Goal: Find specific page/section: Find specific page/section

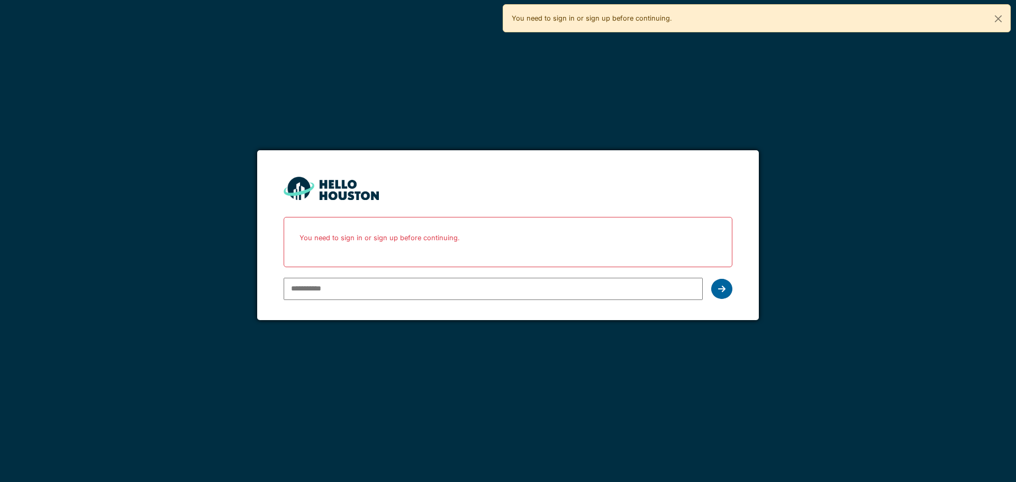
type input "**********"
click at [725, 289] on div at bounding box center [721, 289] width 21 height 20
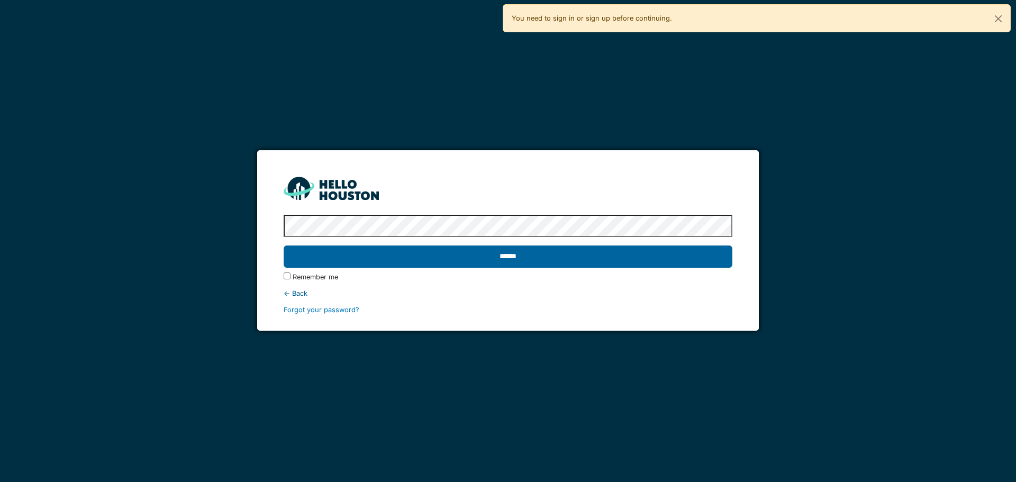
click at [698, 261] on input "******" at bounding box center [508, 257] width 448 height 22
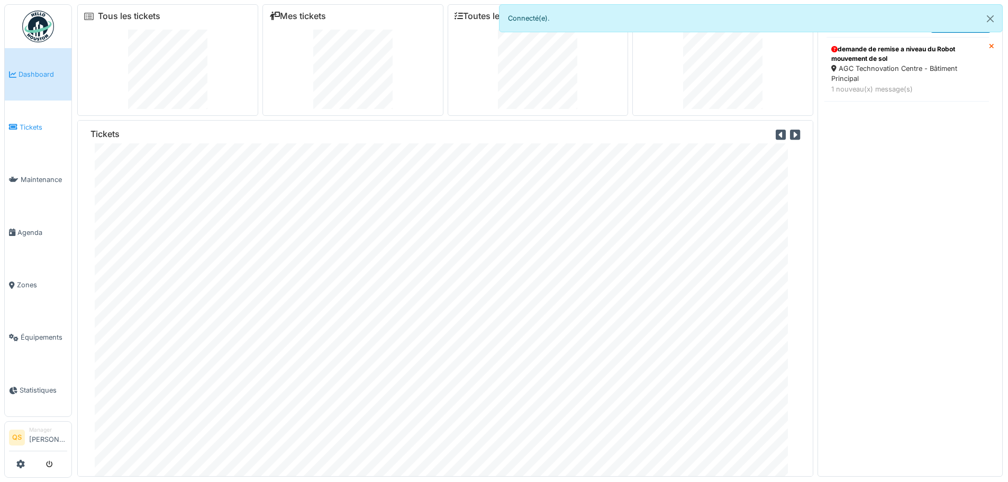
click at [33, 123] on span "Tickets" at bounding box center [44, 127] width 48 height 10
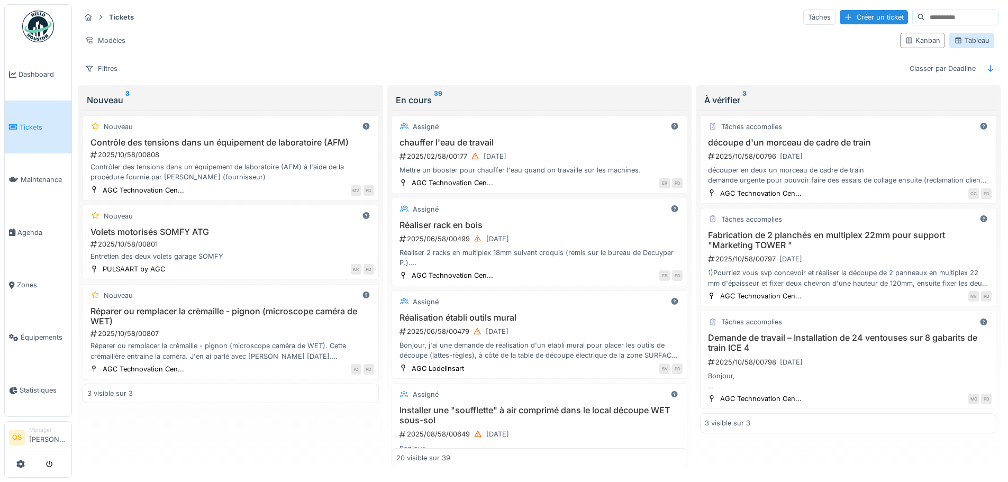
click at [960, 42] on div "Tableau" at bounding box center [971, 40] width 35 height 10
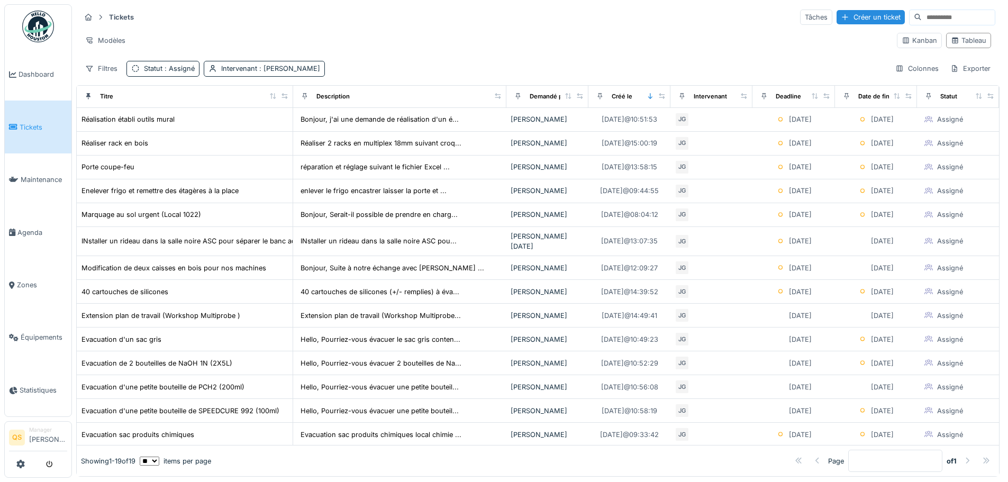
click at [25, 129] on span "Tickets" at bounding box center [44, 127] width 48 height 10
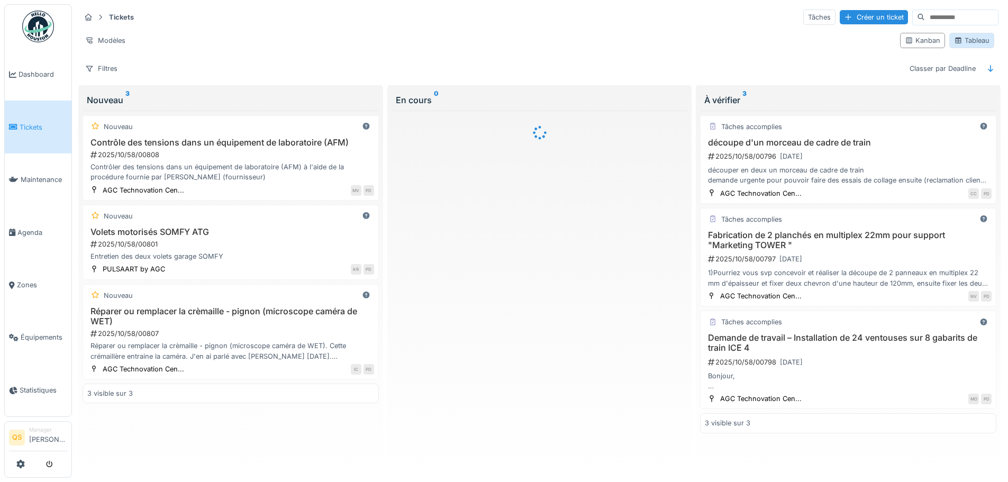
click at [963, 42] on div "Tableau" at bounding box center [971, 40] width 35 height 10
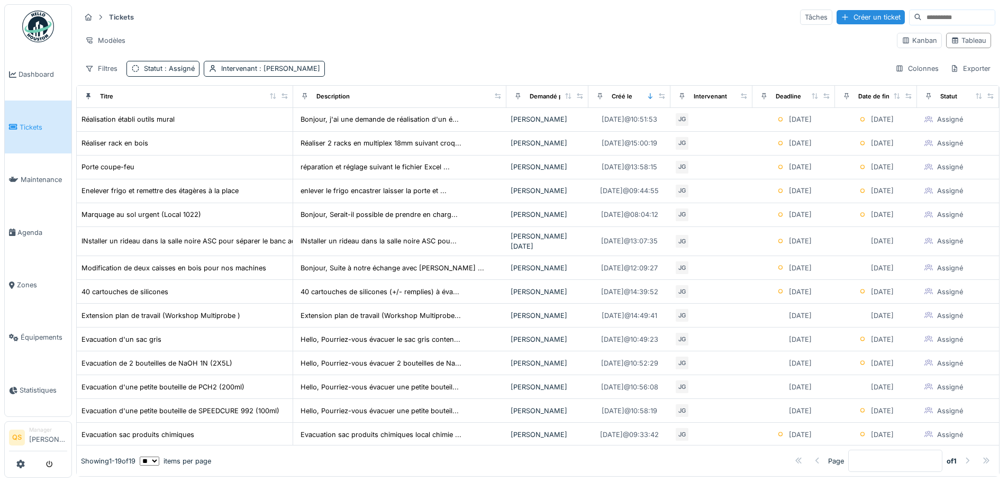
click at [787, 101] on div "Deadline" at bounding box center [793, 96] width 73 height 13
click at [811, 93] on icon at bounding box center [814, 96] width 7 height 6
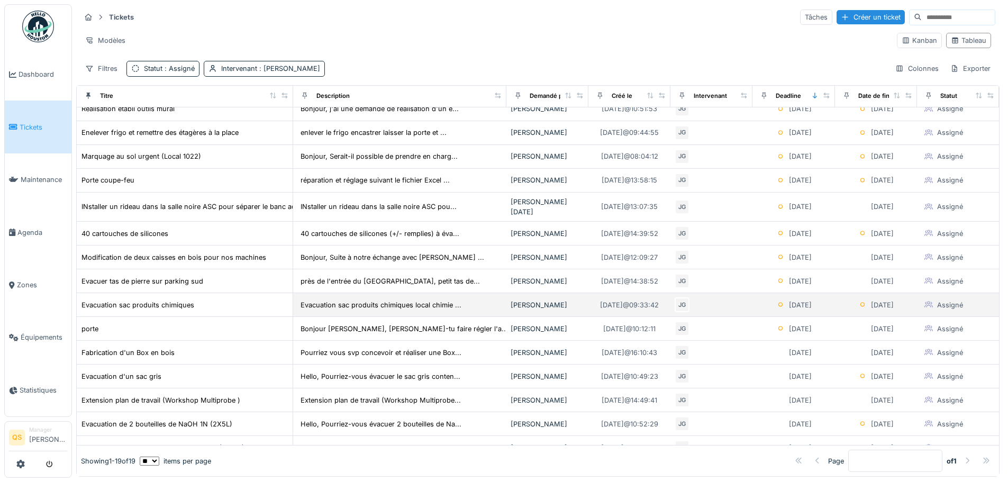
scroll to position [53, 0]
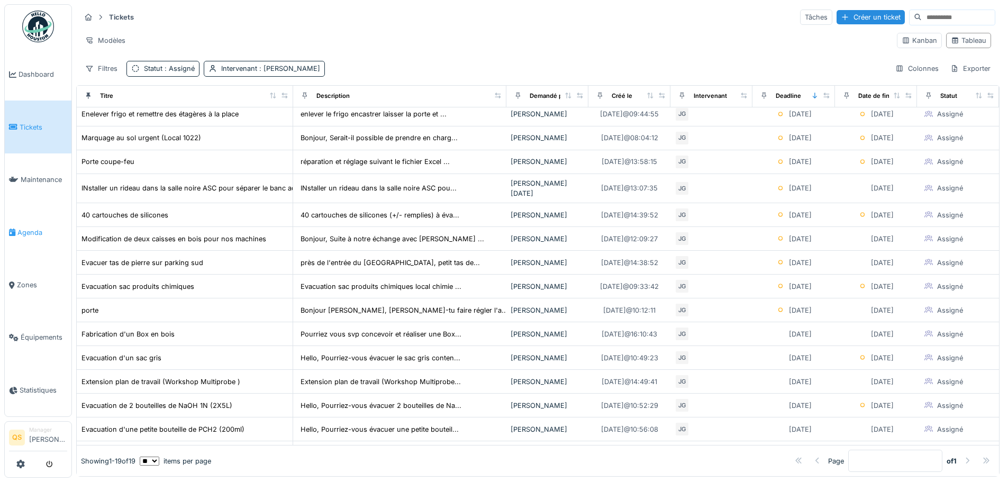
click at [21, 228] on span "Agenda" at bounding box center [42, 233] width 50 height 10
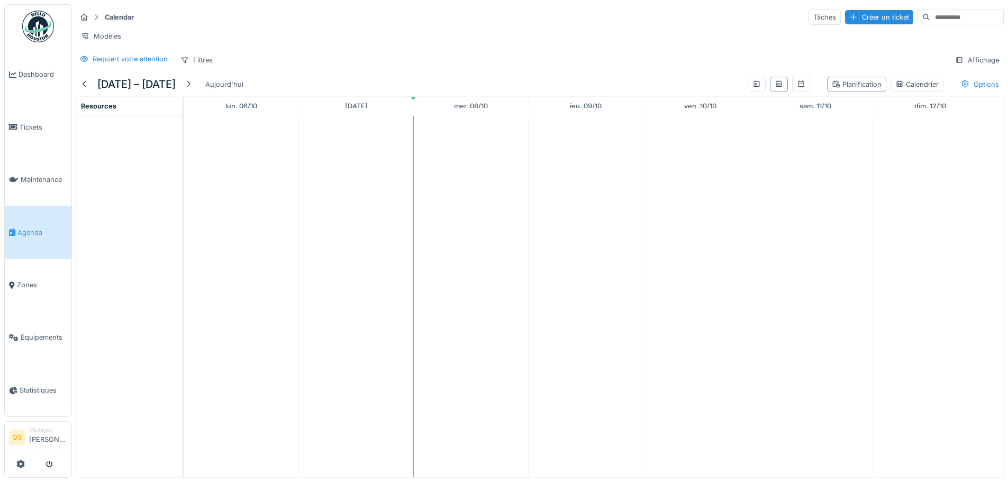
click at [110, 110] on span "Resources" at bounding box center [98, 106] width 35 height 8
click at [199, 67] on div "Filtres" at bounding box center [197, 59] width 42 height 15
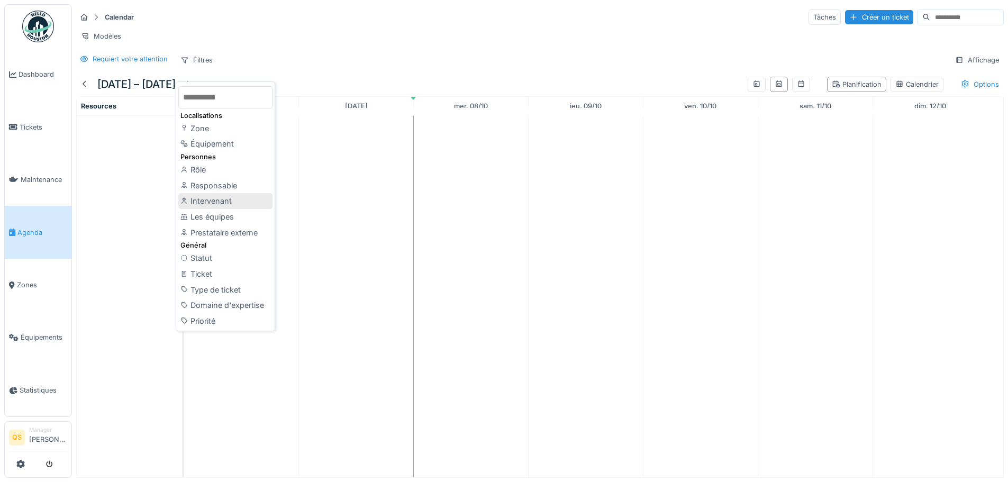
click at [215, 198] on div "Intervenant" at bounding box center [225, 201] width 94 height 16
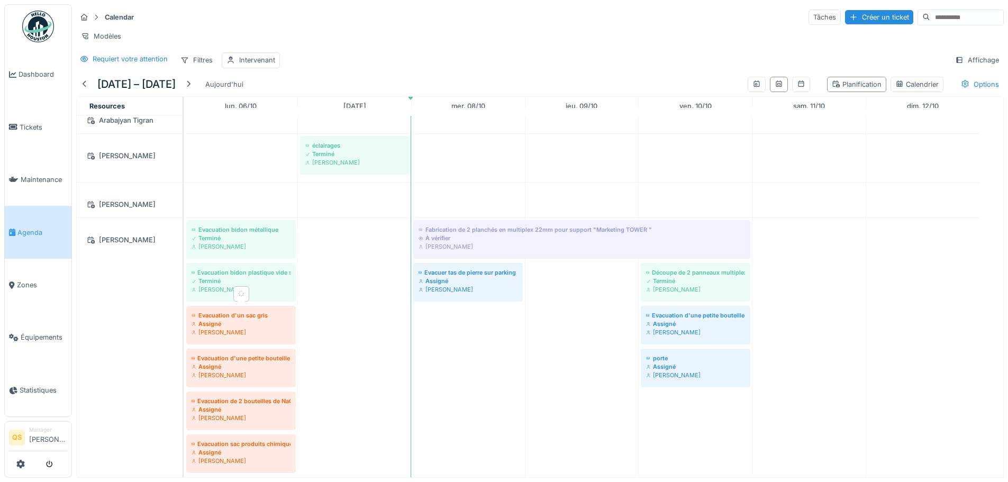
scroll to position [53, 0]
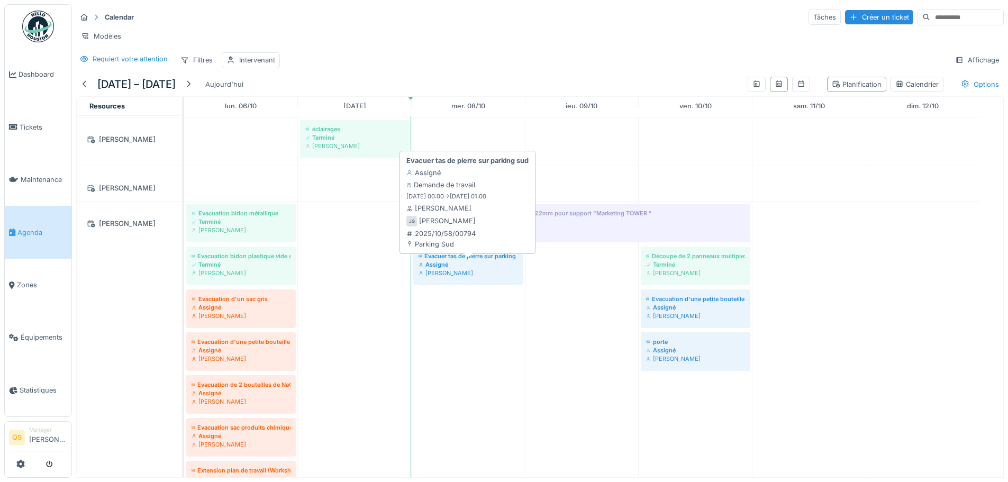
click at [483, 269] on div "Assigné" at bounding box center [468, 264] width 99 height 8
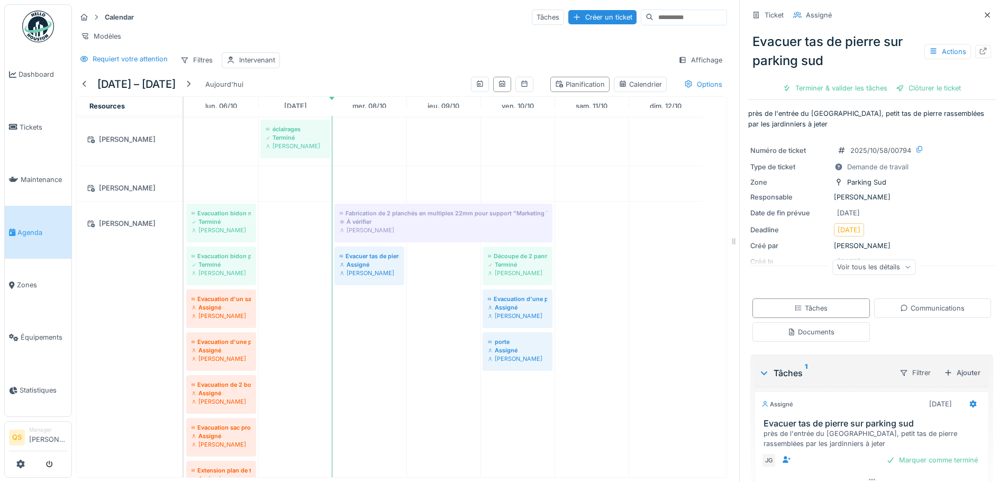
click at [904, 266] on icon at bounding box center [907, 267] width 6 height 5
